Goal: Task Accomplishment & Management: Use online tool/utility

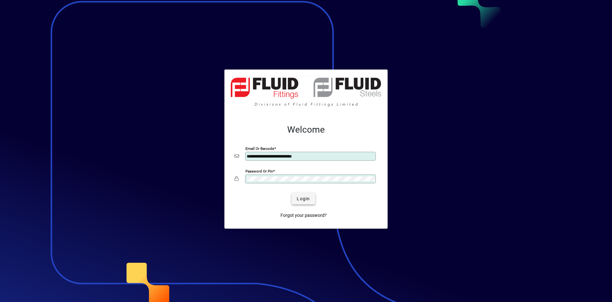
type input "**********"
click at [302, 197] on span "Login" at bounding box center [303, 198] width 13 height 7
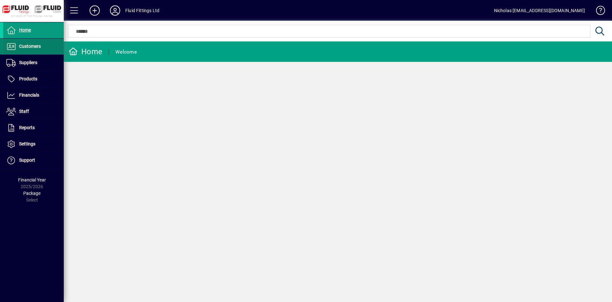
click at [46, 51] on span at bounding box center [33, 46] width 61 height 15
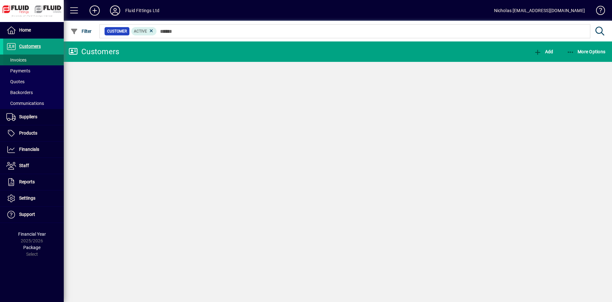
click at [45, 57] on span at bounding box center [33, 59] width 61 height 15
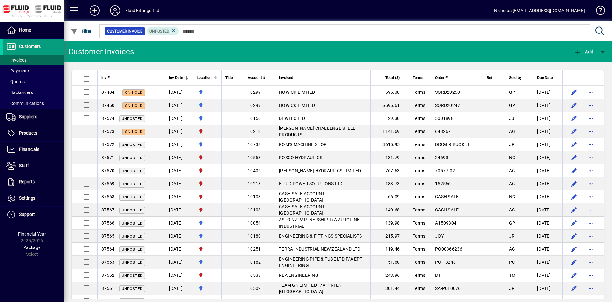
click at [217, 77] on div at bounding box center [215, 78] width 4 height 4
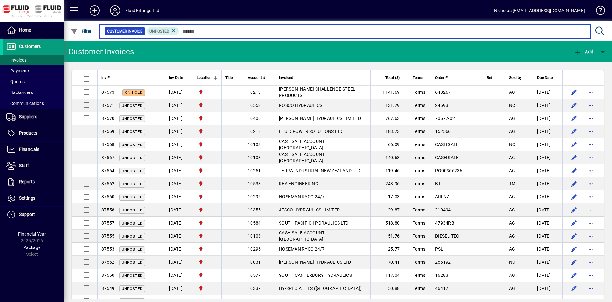
click at [203, 31] on input "text" at bounding box center [382, 31] width 406 height 9
click at [202, 31] on input "text" at bounding box center [382, 31] width 406 height 9
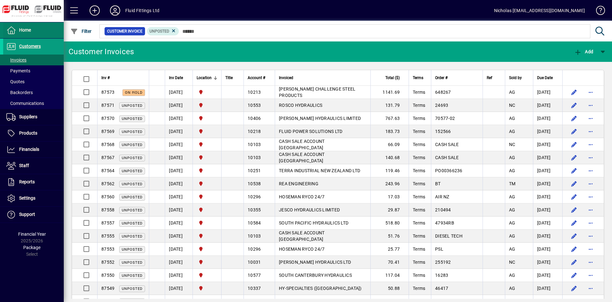
click at [52, 31] on span at bounding box center [33, 30] width 61 height 15
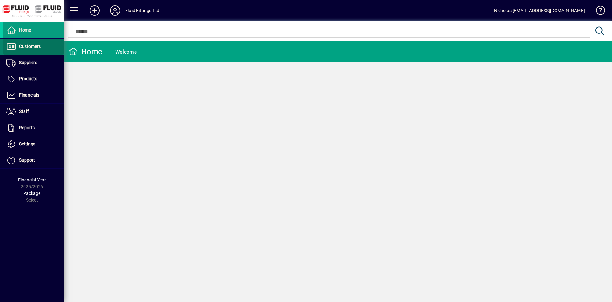
click at [44, 47] on span at bounding box center [33, 46] width 61 height 15
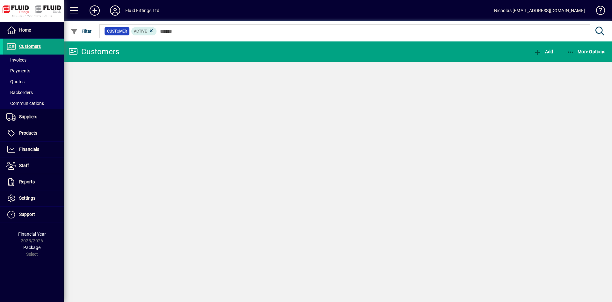
click at [36, 62] on span at bounding box center [33, 59] width 61 height 15
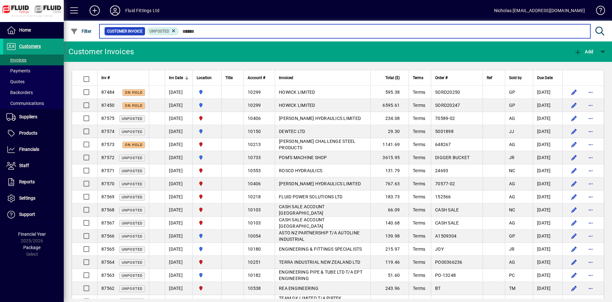
click at [217, 33] on input "text" at bounding box center [382, 31] width 406 height 9
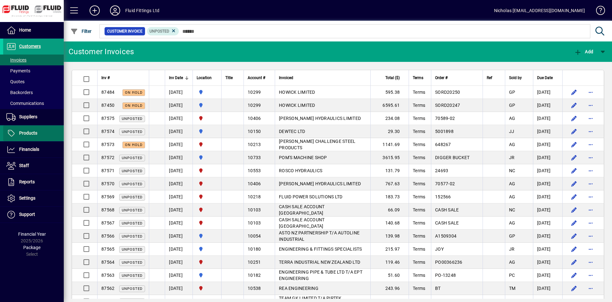
click at [42, 134] on span at bounding box center [33, 133] width 61 height 15
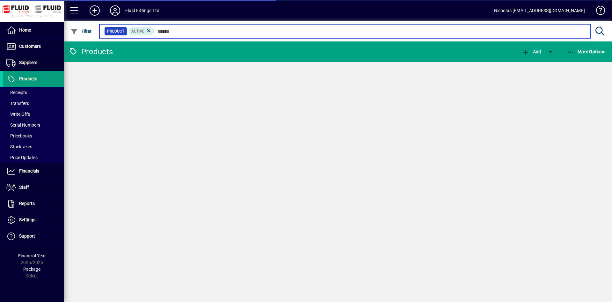
click at [190, 34] on input "text" at bounding box center [369, 31] width 431 height 9
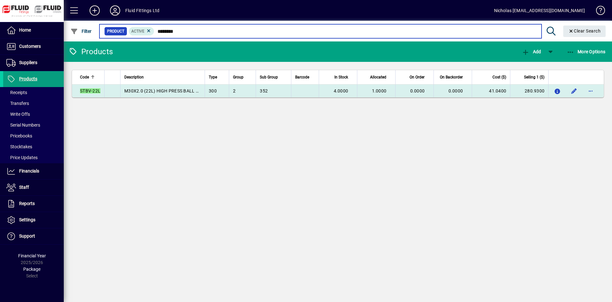
type input "********"
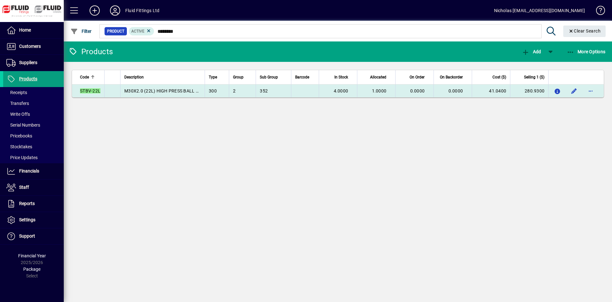
click at [342, 94] on td "4.0000" at bounding box center [338, 90] width 38 height 13
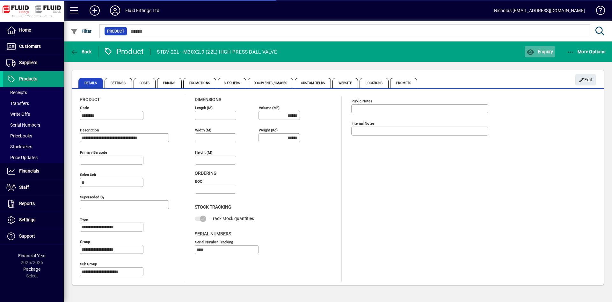
click at [542, 52] on span "Enquiry" at bounding box center [539, 51] width 26 height 5
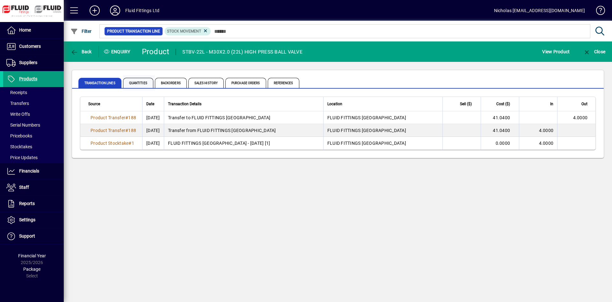
click at [146, 82] on span "Quantities" at bounding box center [138, 83] width 30 height 10
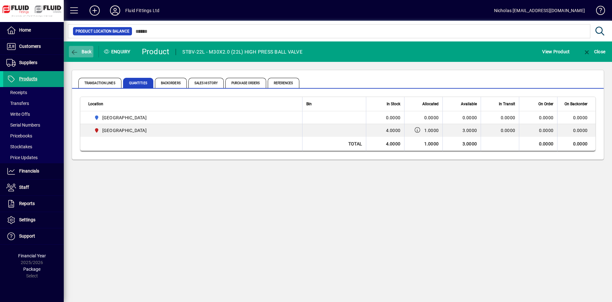
click at [87, 47] on span "button" at bounding box center [81, 51] width 25 height 15
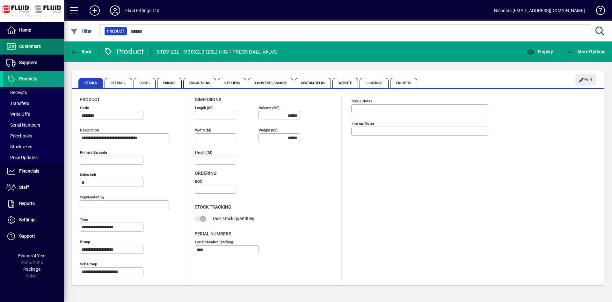
click at [32, 44] on span "Customers" at bounding box center [30, 46] width 22 height 5
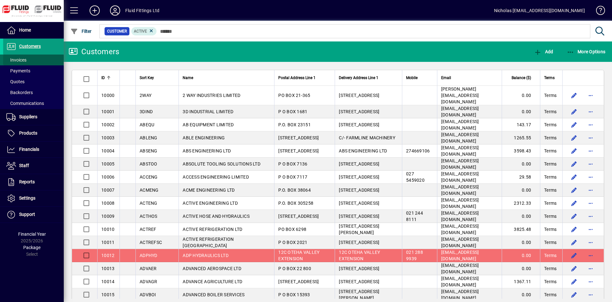
click at [34, 57] on span at bounding box center [33, 59] width 61 height 15
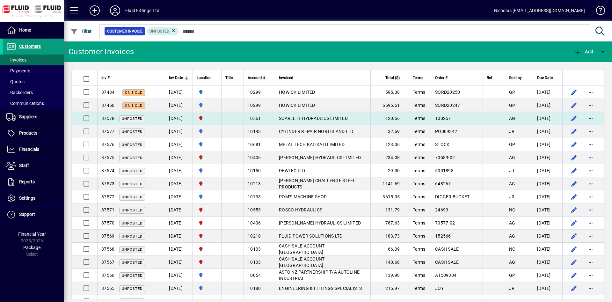
click at [330, 120] on span "SCARLETT HYDRAULICS LIMITED" at bounding box center [313, 118] width 69 height 5
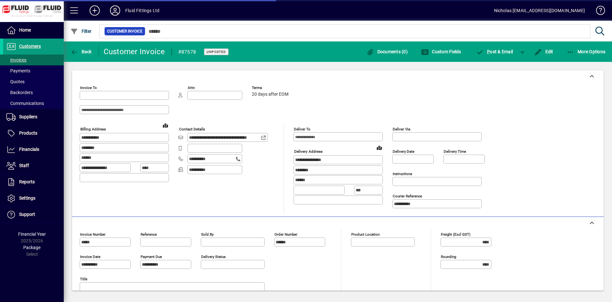
type input "**********"
type input "*********"
type input "**********"
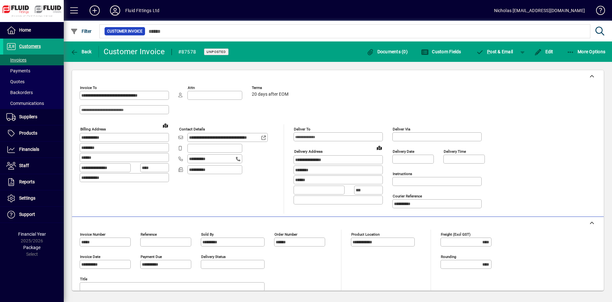
click at [97, 51] on div "Back" at bounding box center [81, 51] width 35 height 11
click at [96, 50] on div "Back" at bounding box center [81, 51] width 35 height 11
click at [90, 49] on span "Back" at bounding box center [80, 51] width 21 height 5
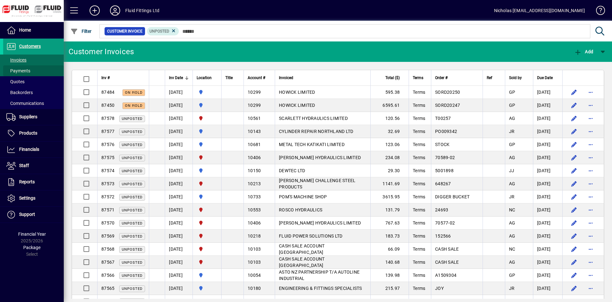
click at [45, 68] on span at bounding box center [33, 70] width 61 height 15
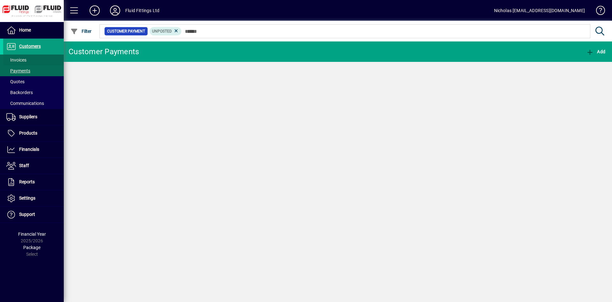
click at [42, 59] on span at bounding box center [33, 59] width 61 height 15
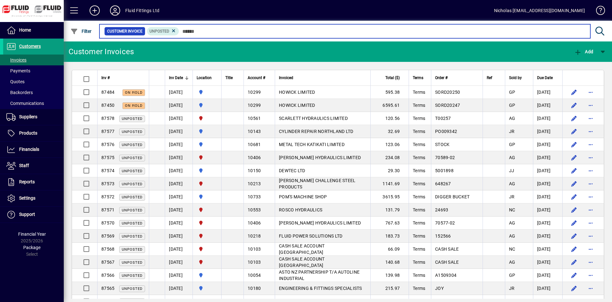
click at [242, 30] on input "text" at bounding box center [382, 31] width 406 height 9
click at [281, 31] on input "text" at bounding box center [382, 31] width 406 height 9
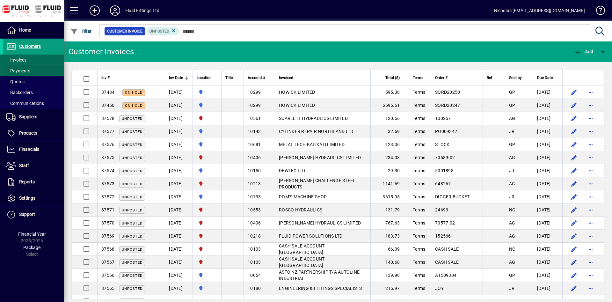
click at [39, 69] on span at bounding box center [33, 70] width 61 height 15
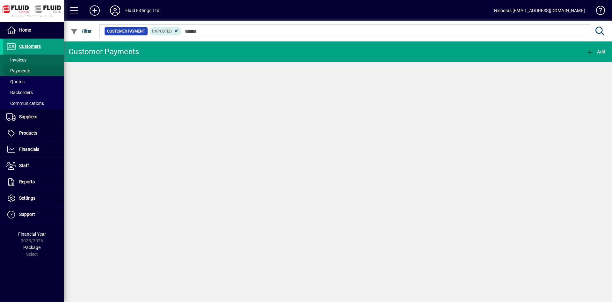
click at [38, 62] on span at bounding box center [33, 59] width 61 height 15
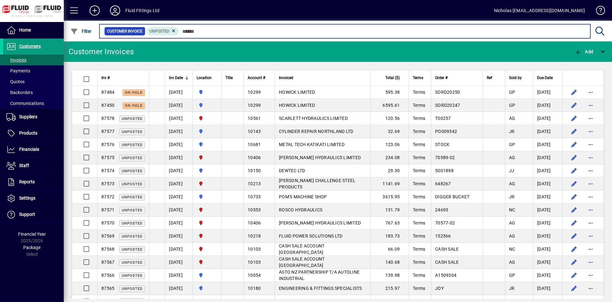
click at [228, 28] on input "text" at bounding box center [382, 31] width 406 height 9
click at [279, 29] on input "text" at bounding box center [382, 31] width 406 height 9
